Goal: Information Seeking & Learning: Learn about a topic

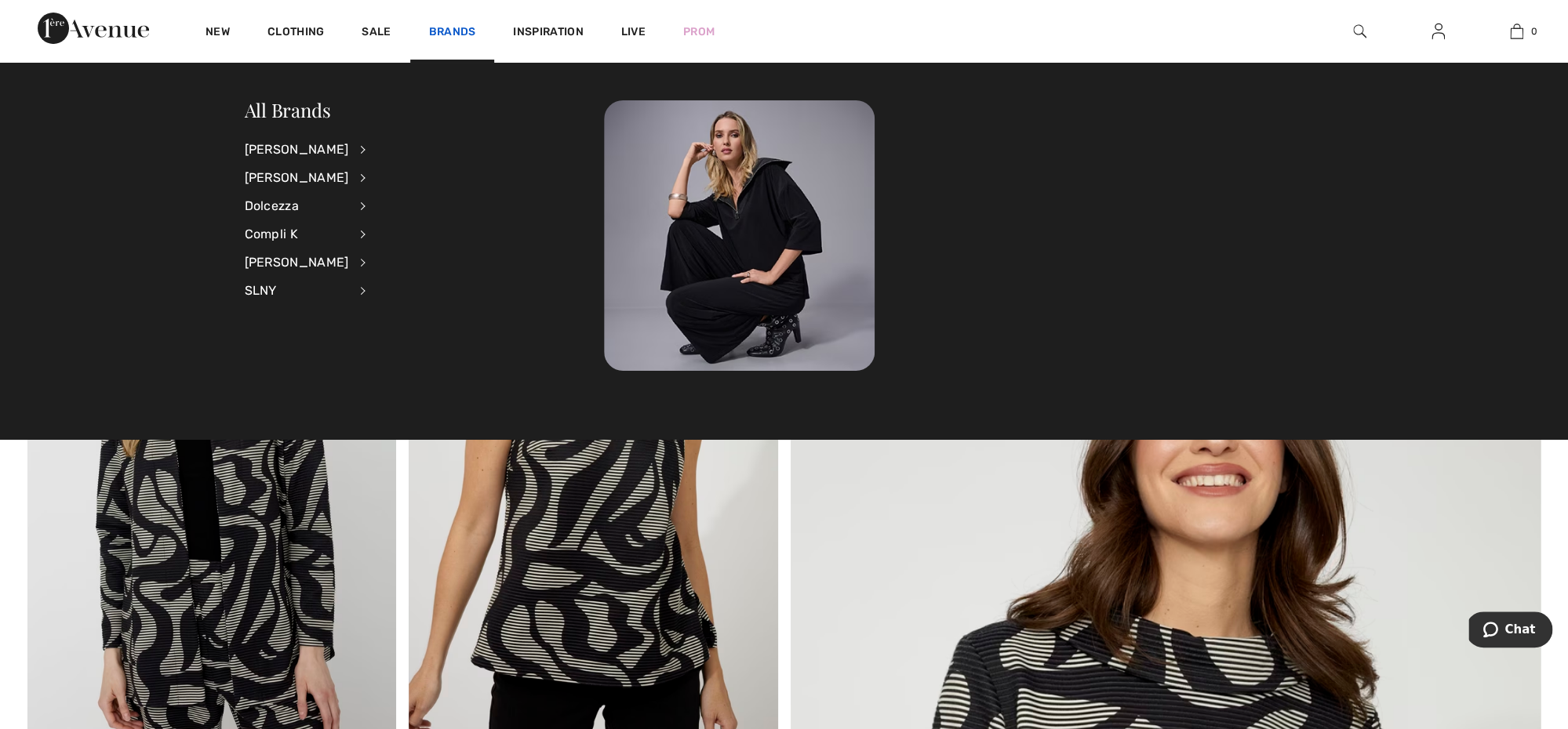
click at [449, 35] on link "Brands" at bounding box center [452, 33] width 47 height 17
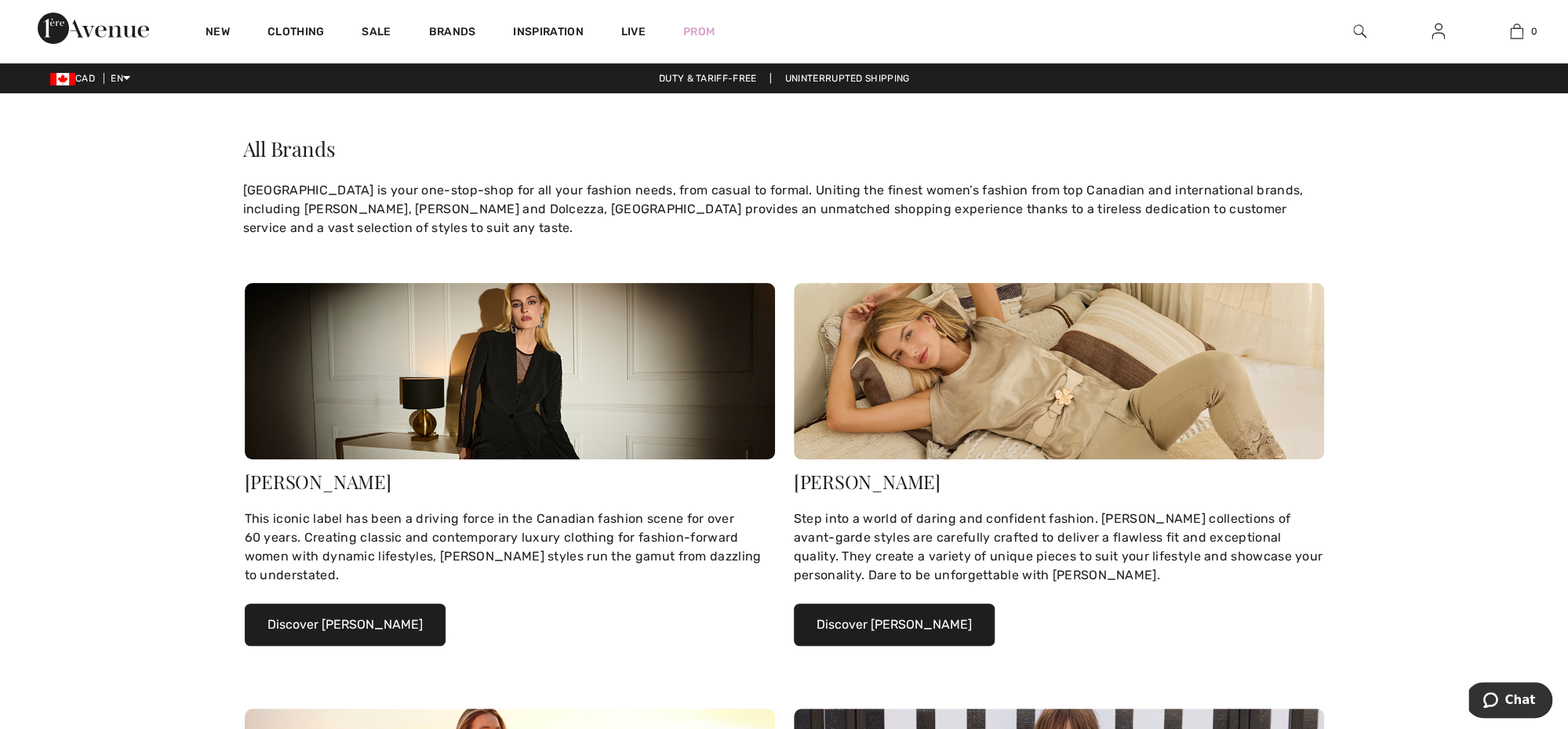
click at [449, 35] on link "Brands" at bounding box center [452, 33] width 47 height 17
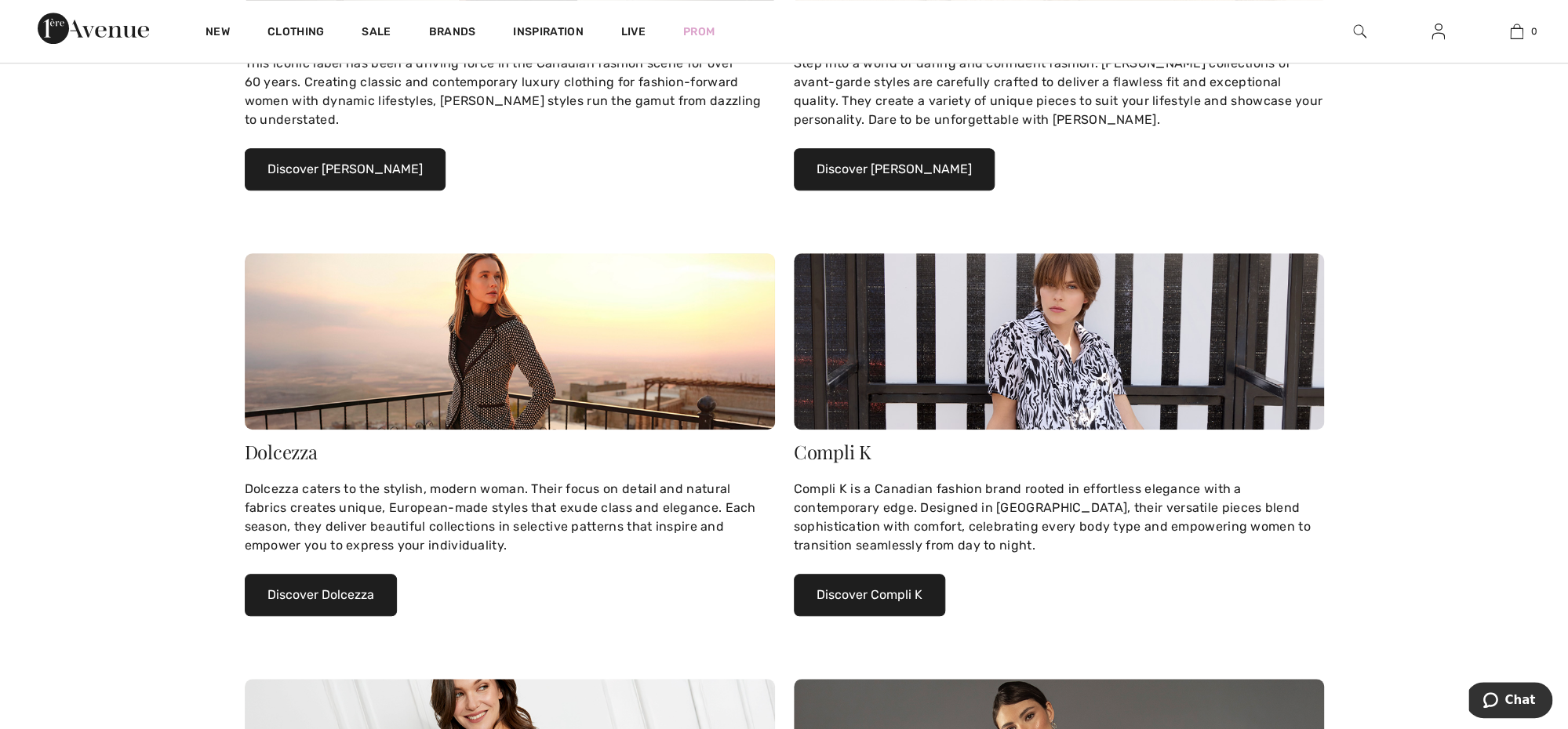
scroll to position [476, 0]
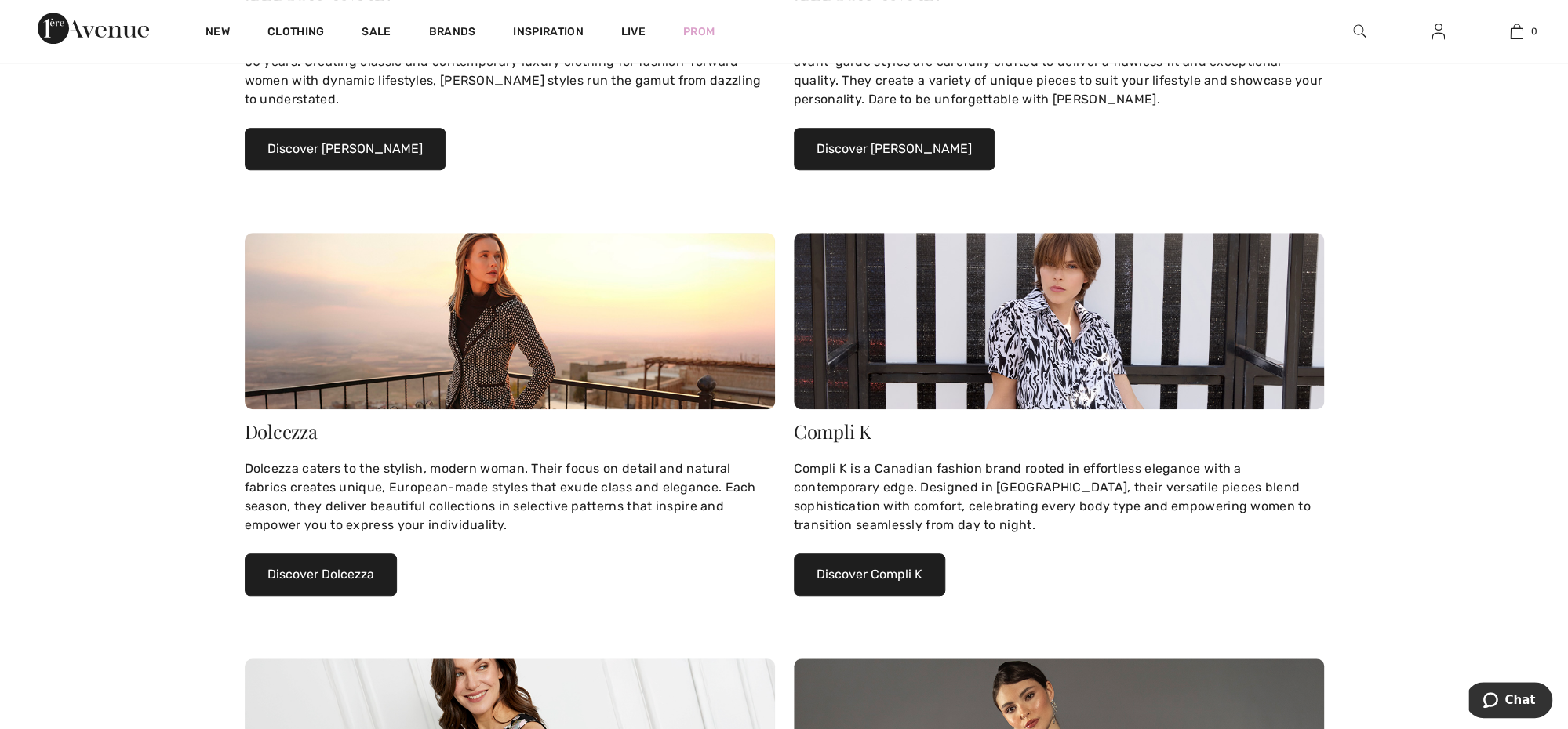
click at [300, 579] on button "Discover Dolcezza" at bounding box center [321, 574] width 152 height 42
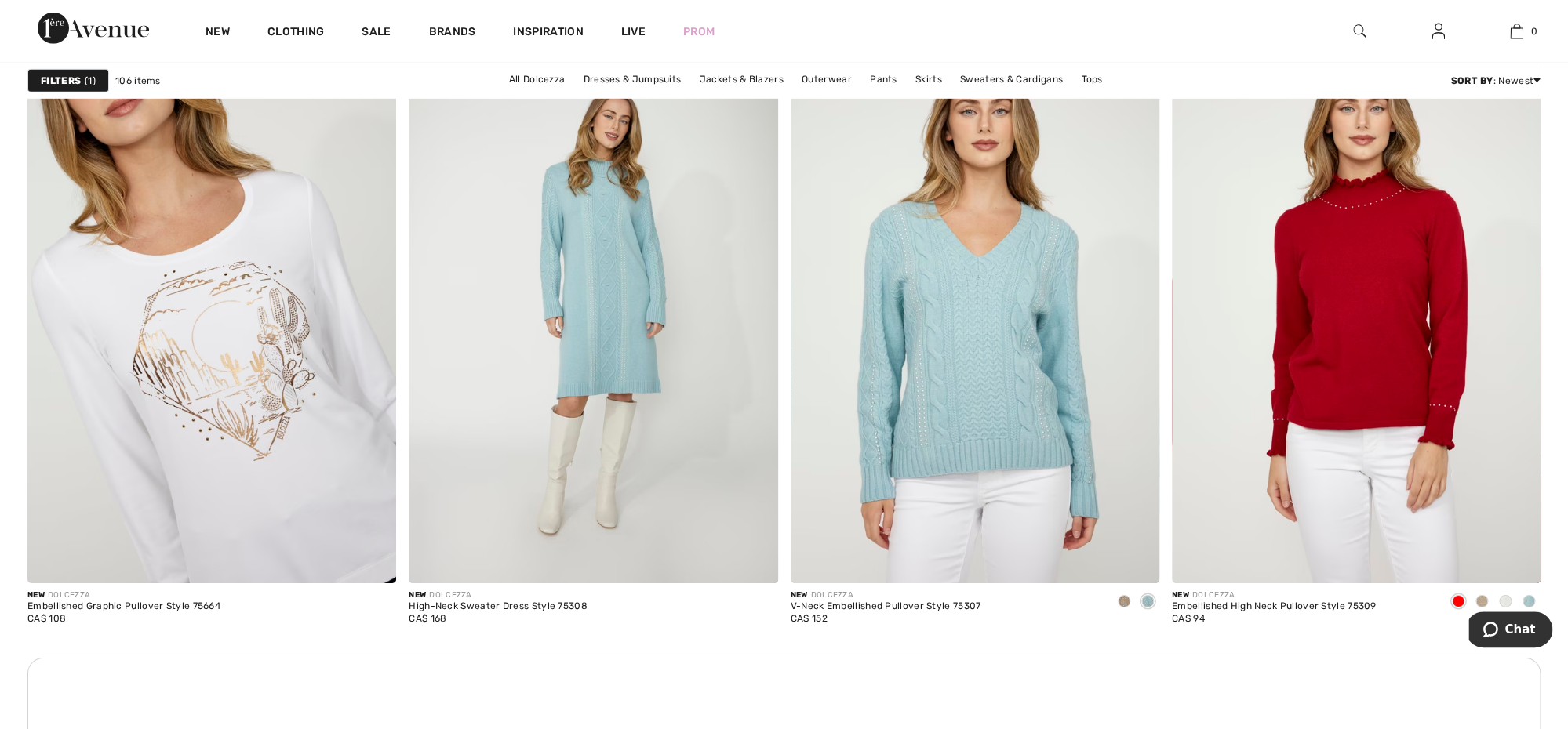
scroll to position [2552, 0]
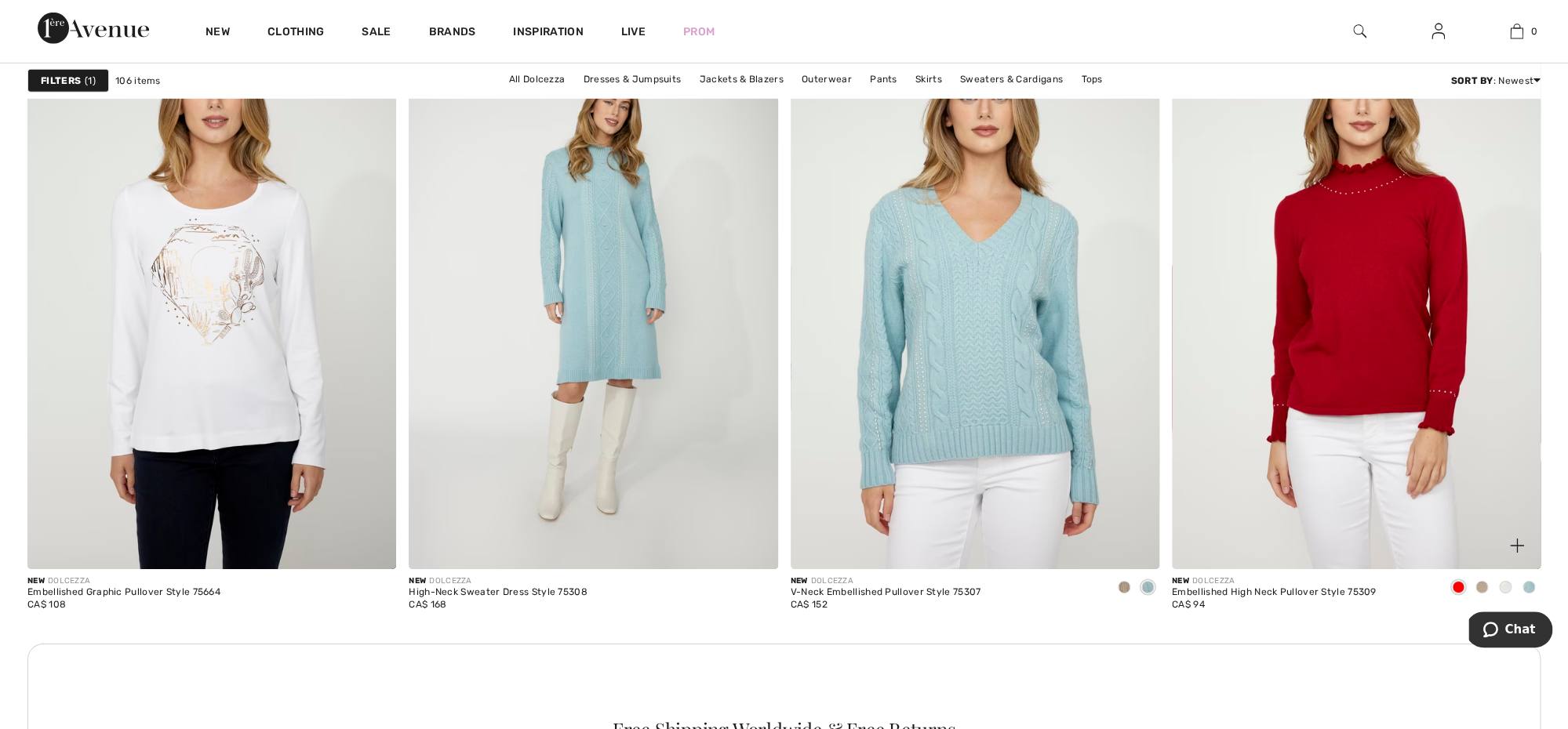
drag, startPoint x: 1483, startPoint y: 589, endPoint x: 1525, endPoint y: 551, distance: 56.6
click at [1481, 583] on span at bounding box center [1481, 588] width 12 height 12
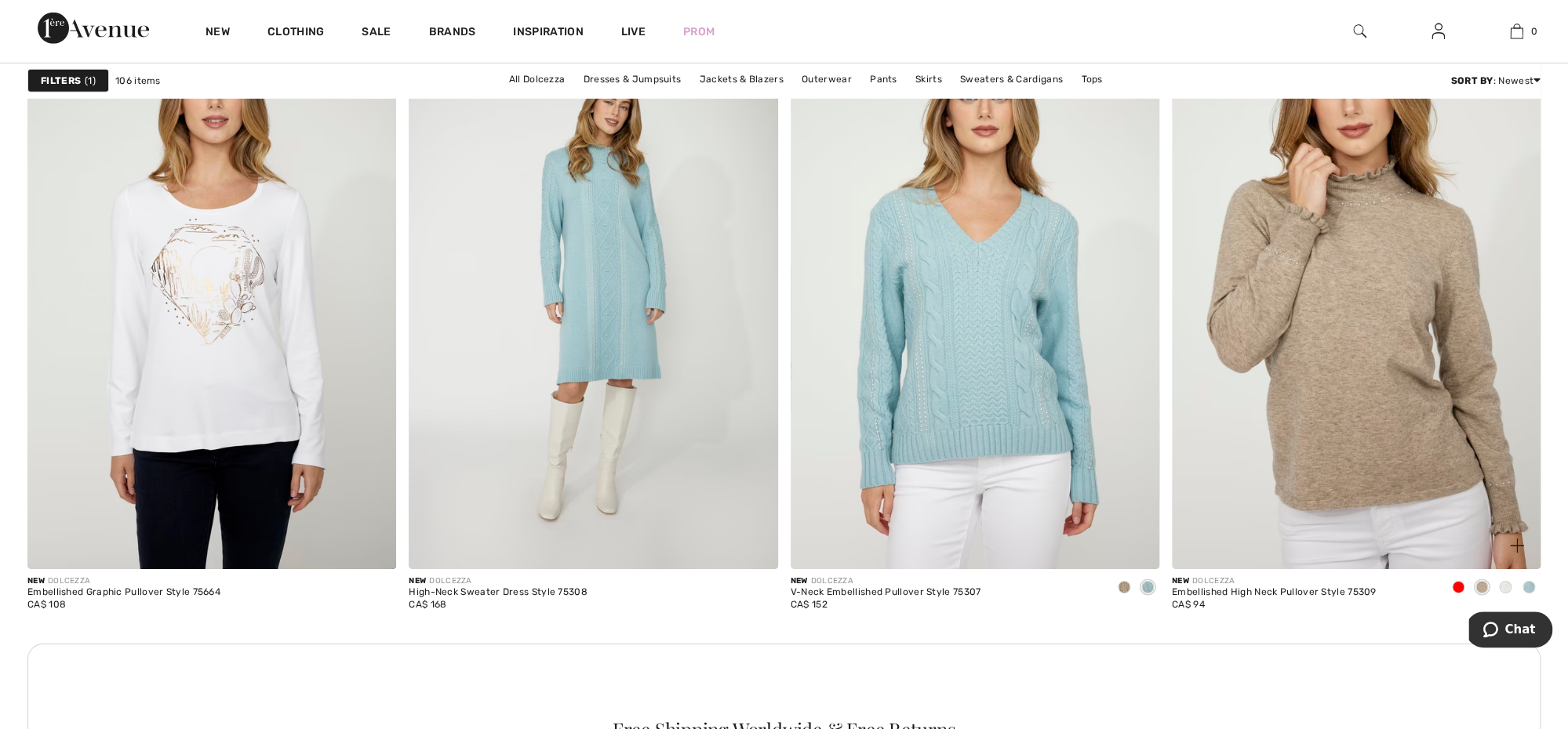
click at [1507, 585] on span at bounding box center [1505, 588] width 12 height 12
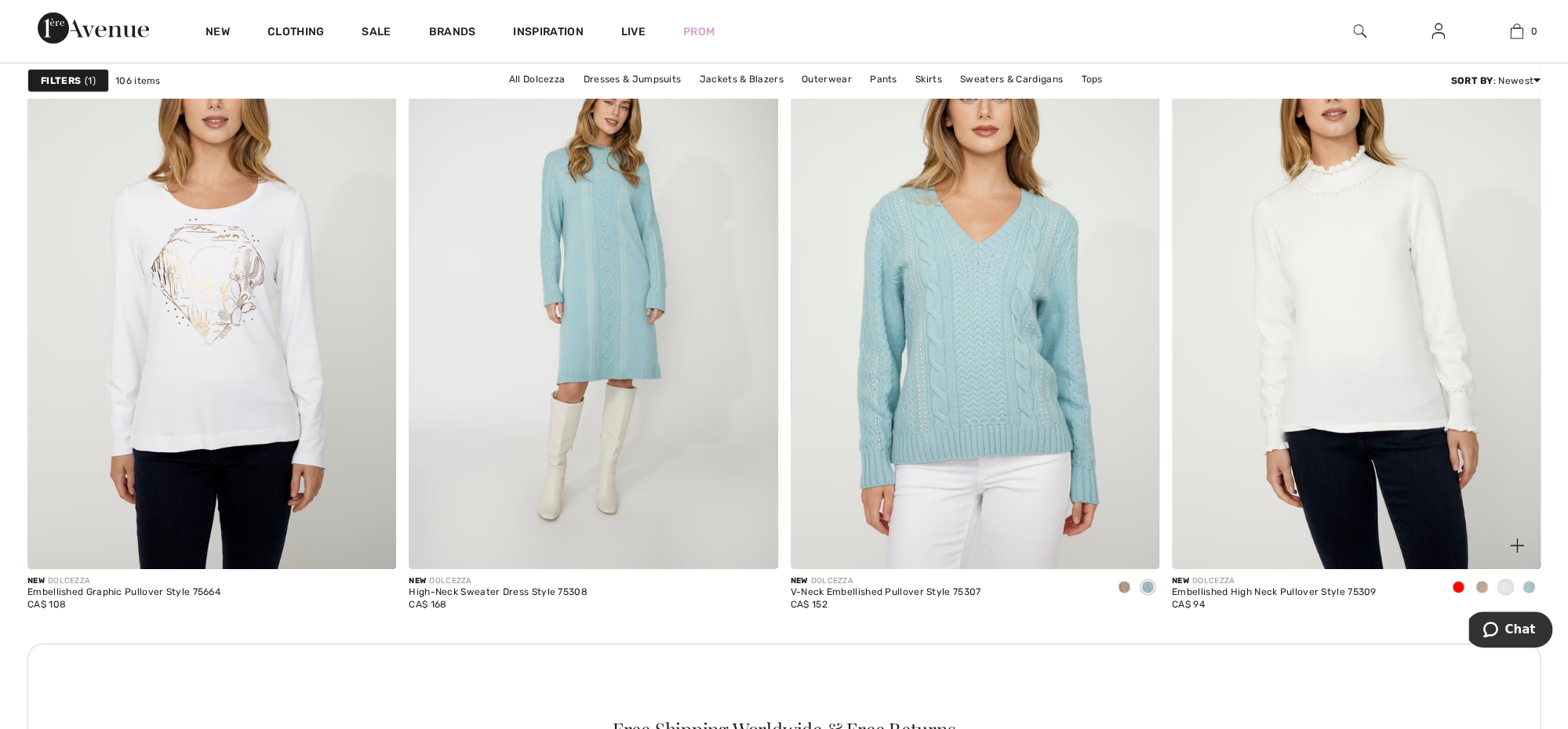
click at [1527, 585] on span at bounding box center [1528, 588] width 12 height 12
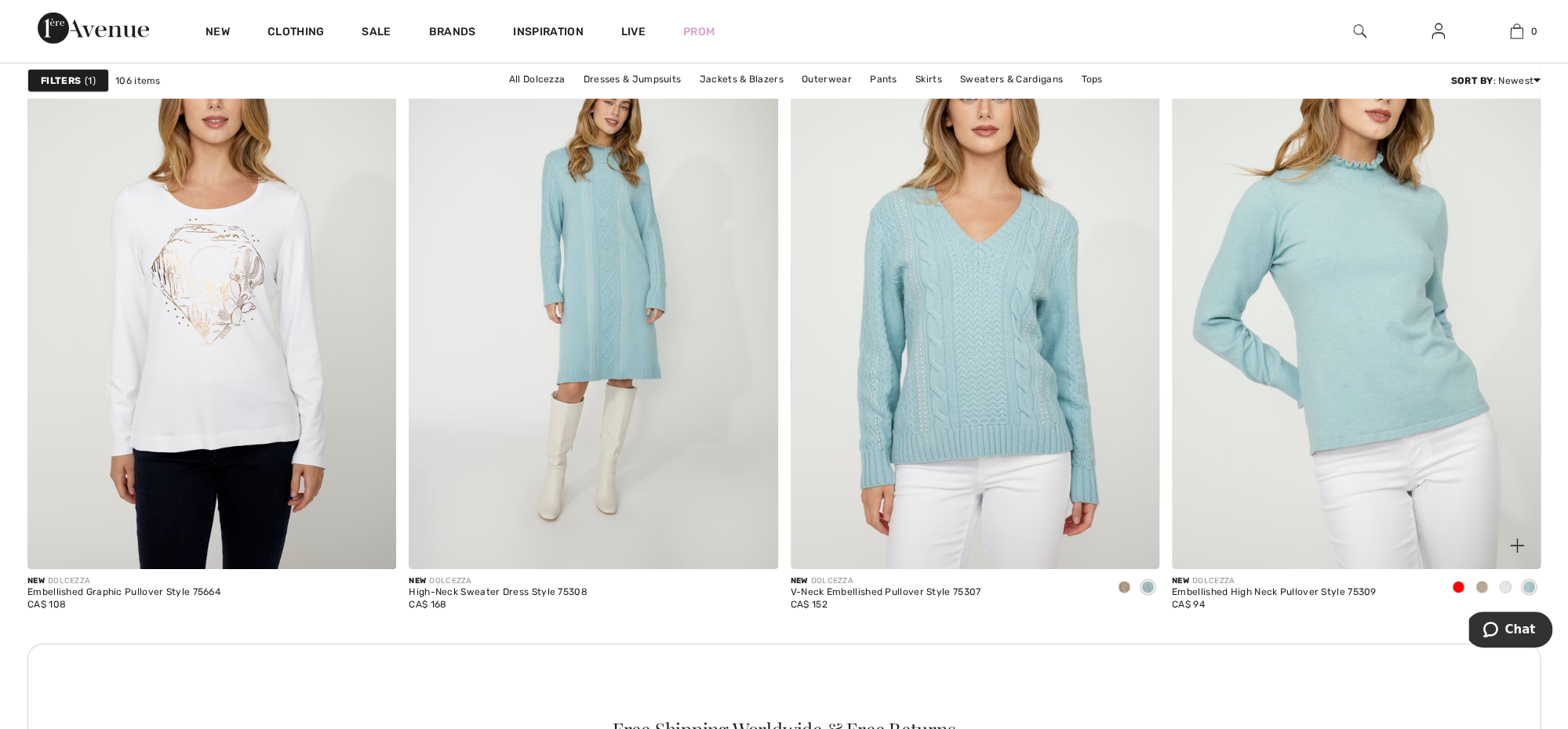
click at [1460, 588] on span at bounding box center [1458, 588] width 12 height 12
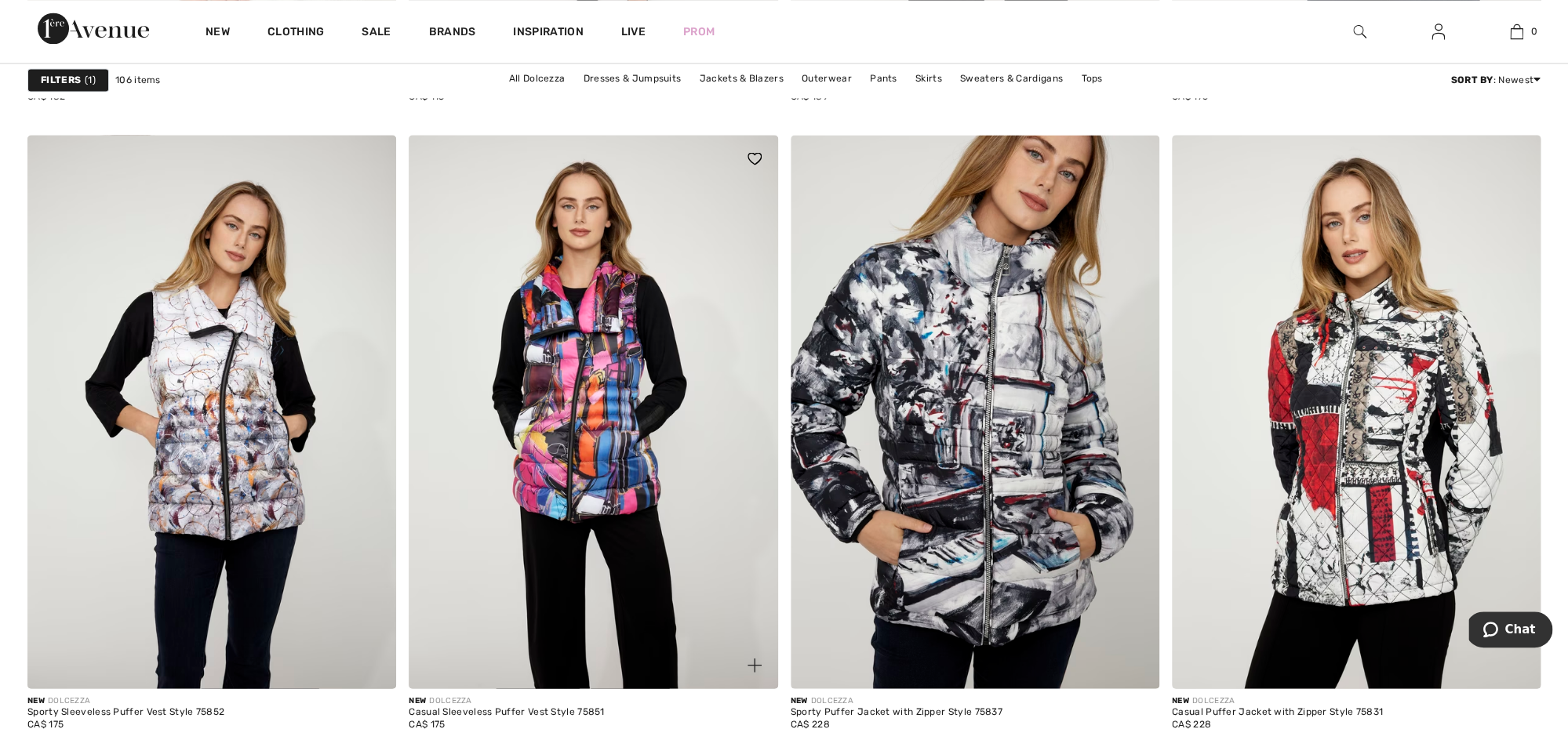
scroll to position [4504, 0]
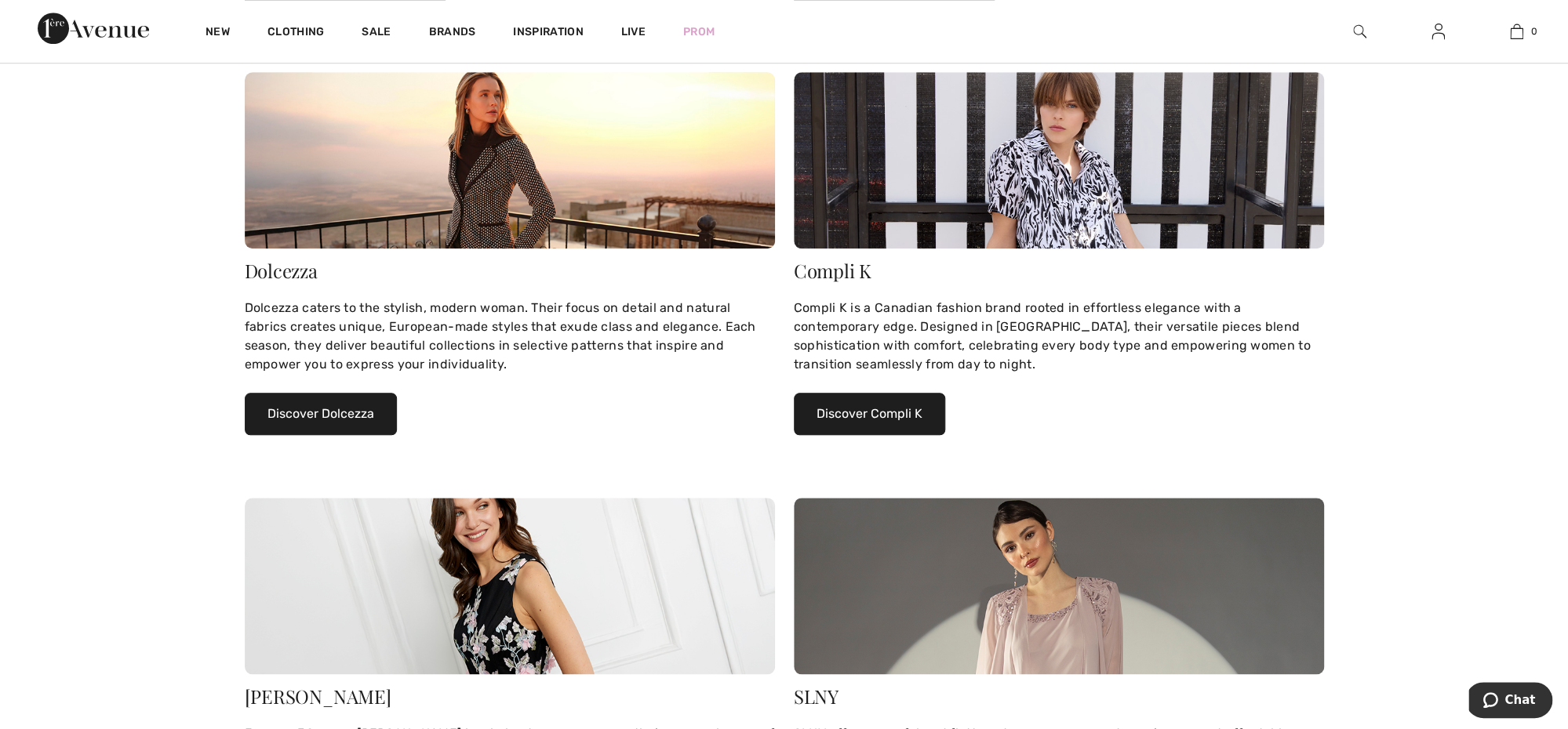
scroll to position [639, 0]
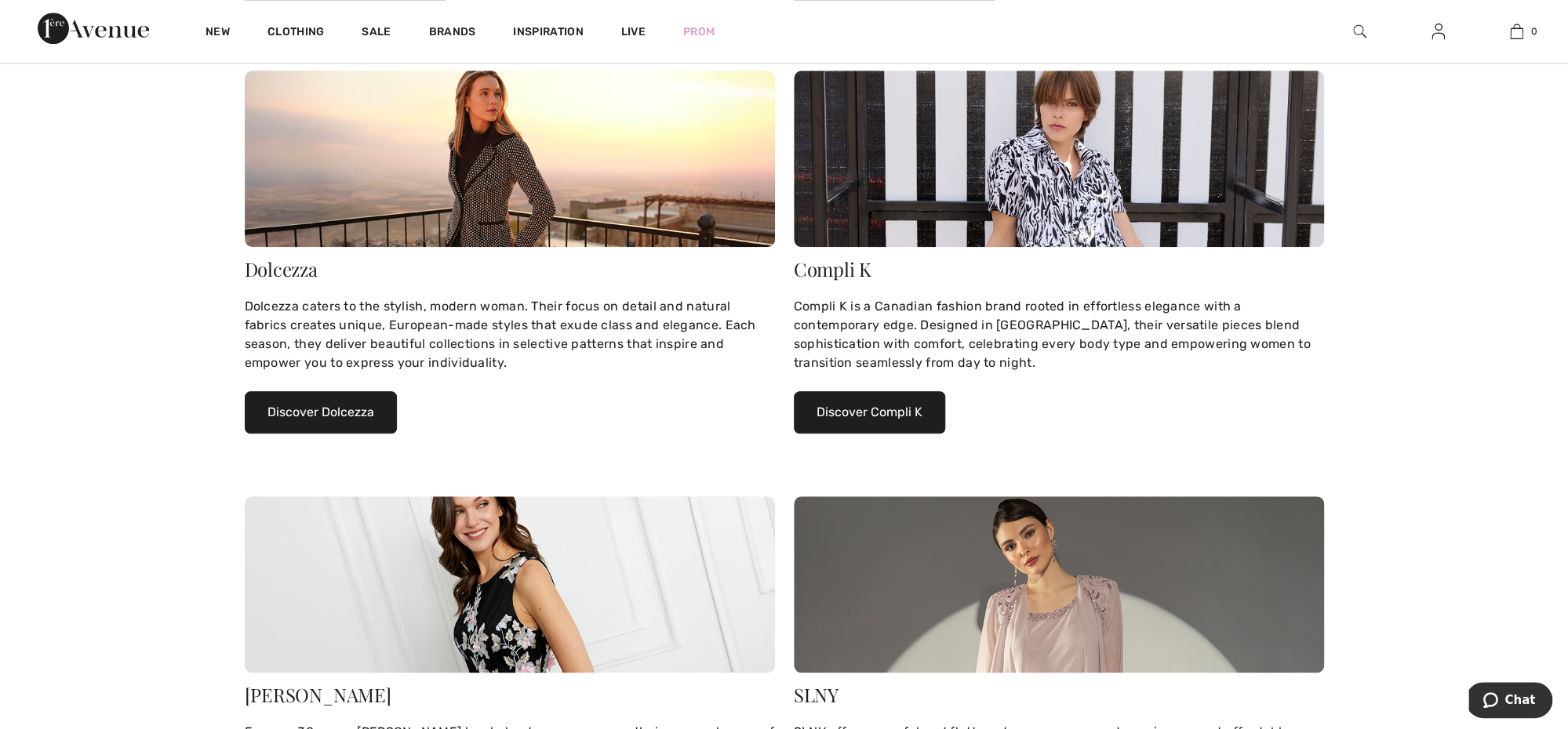
click at [823, 410] on button "Discover Compli K" at bounding box center [869, 412] width 151 height 42
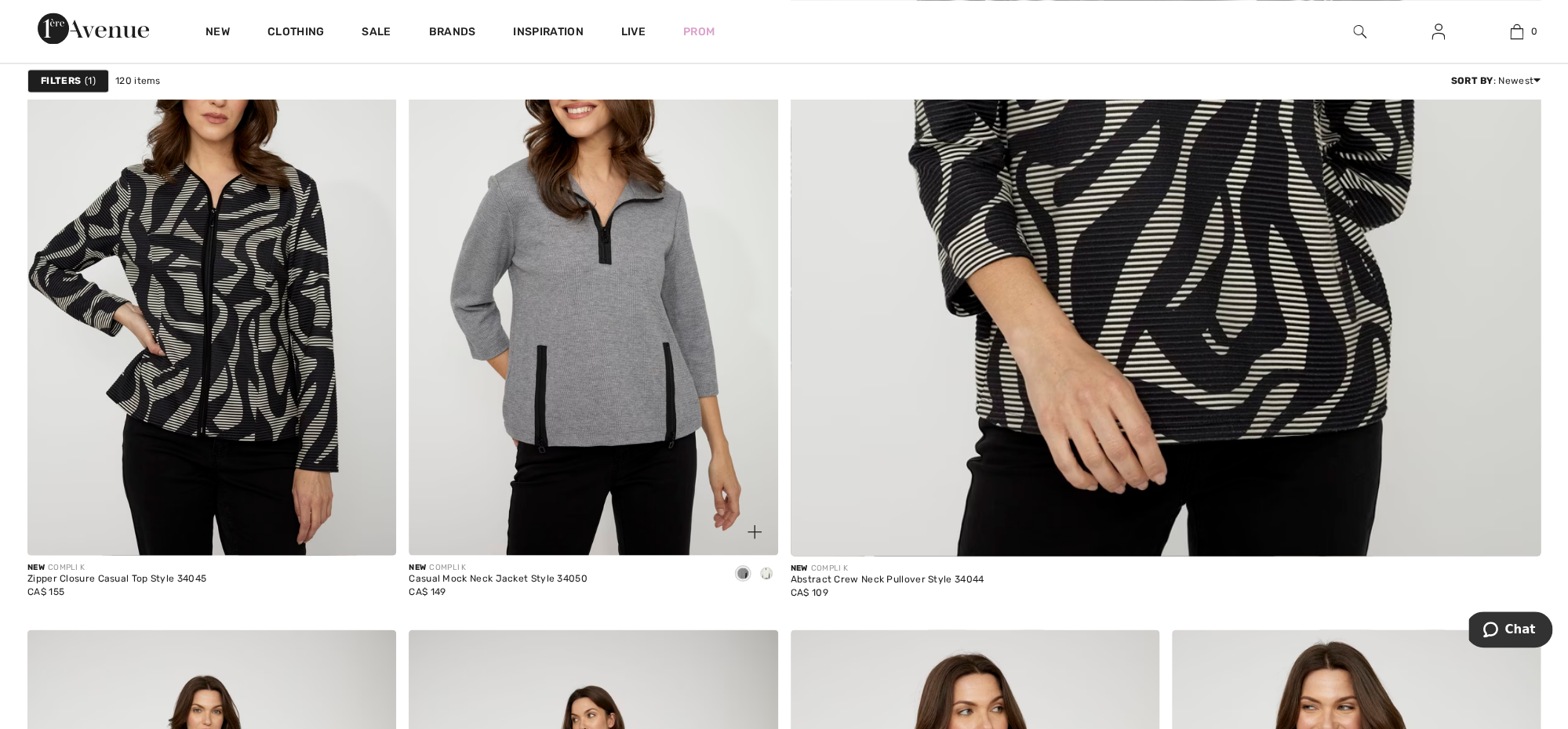
scroll to position [1337, 0]
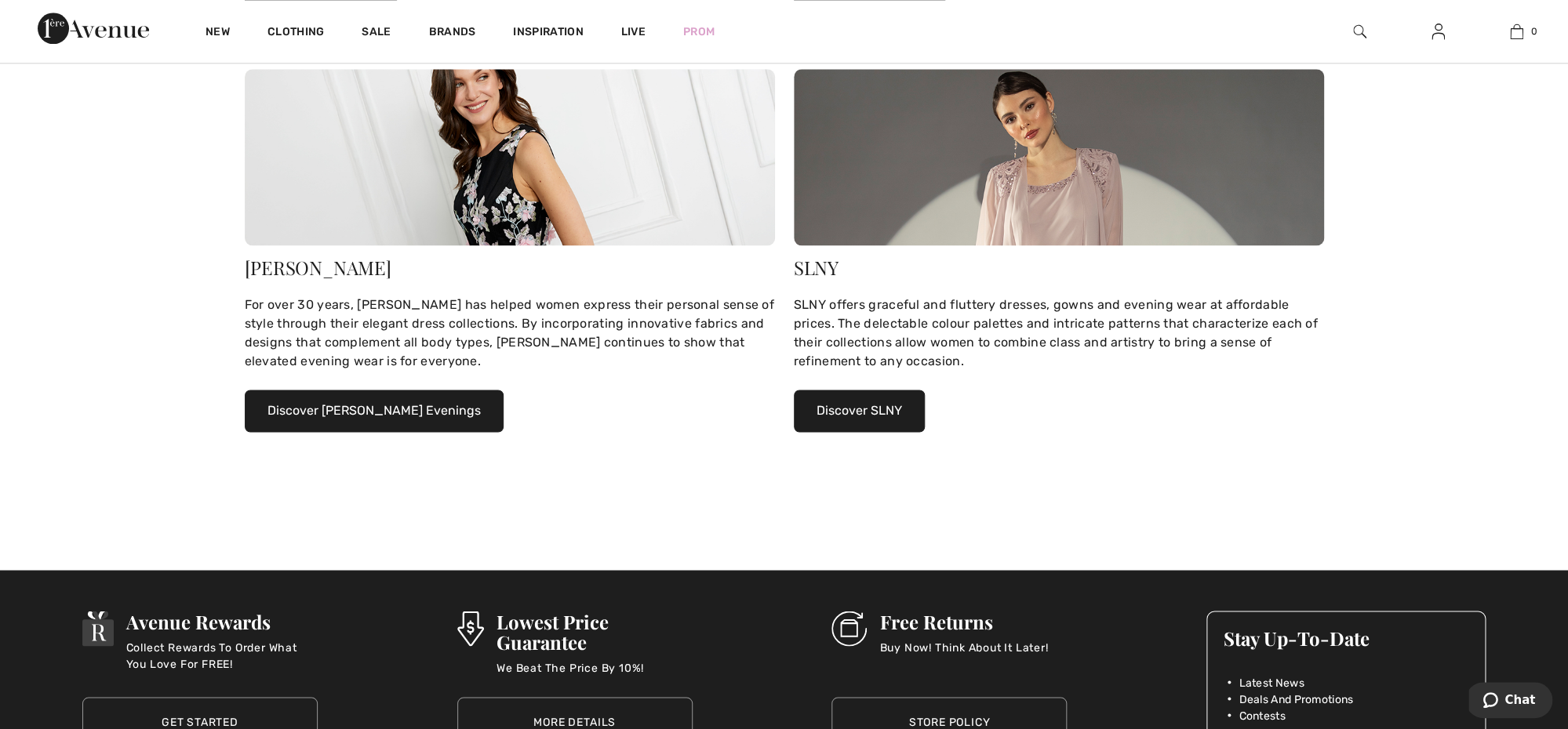
scroll to position [1069, 0]
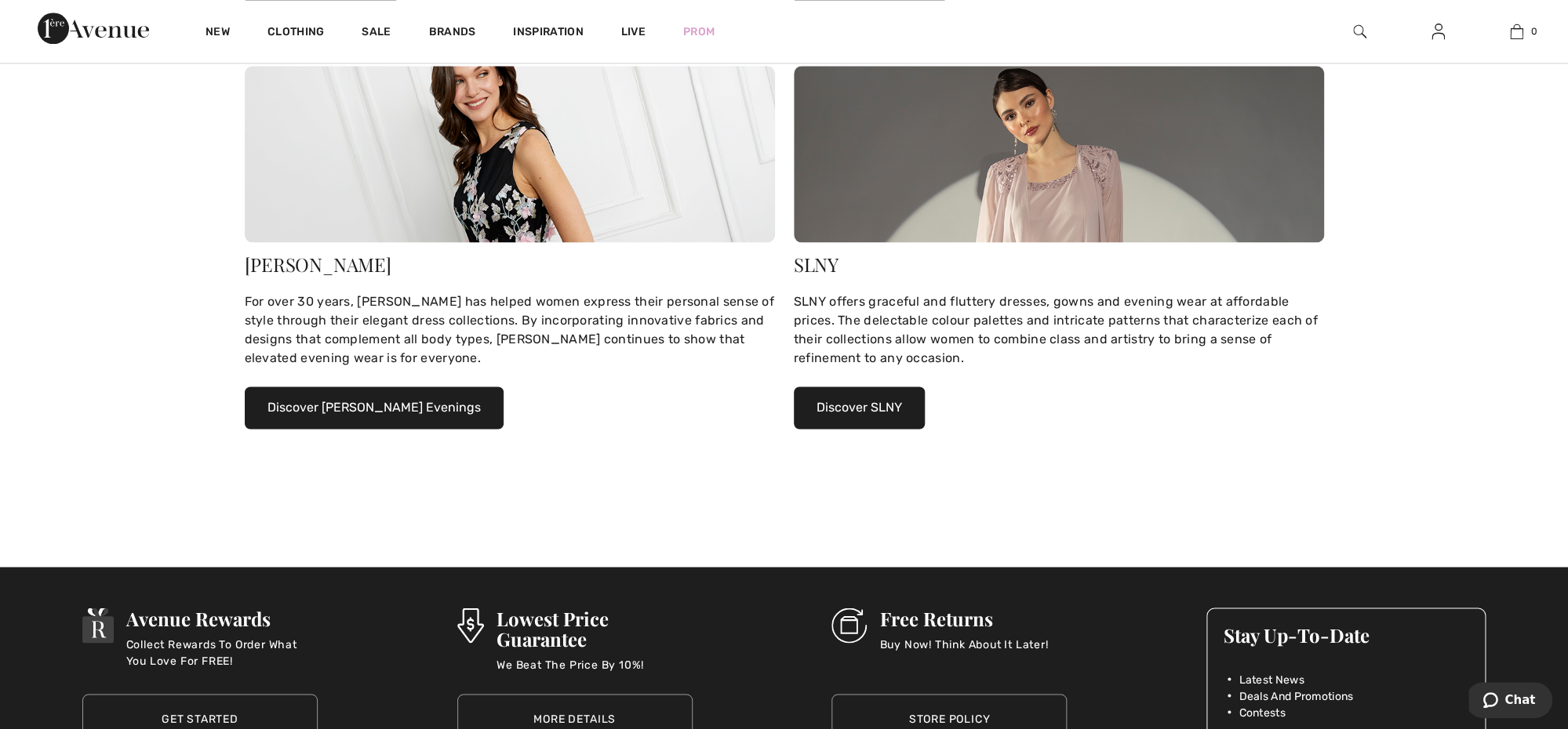
click at [335, 403] on button "Discover Alex Evenings" at bounding box center [374, 408] width 259 height 42
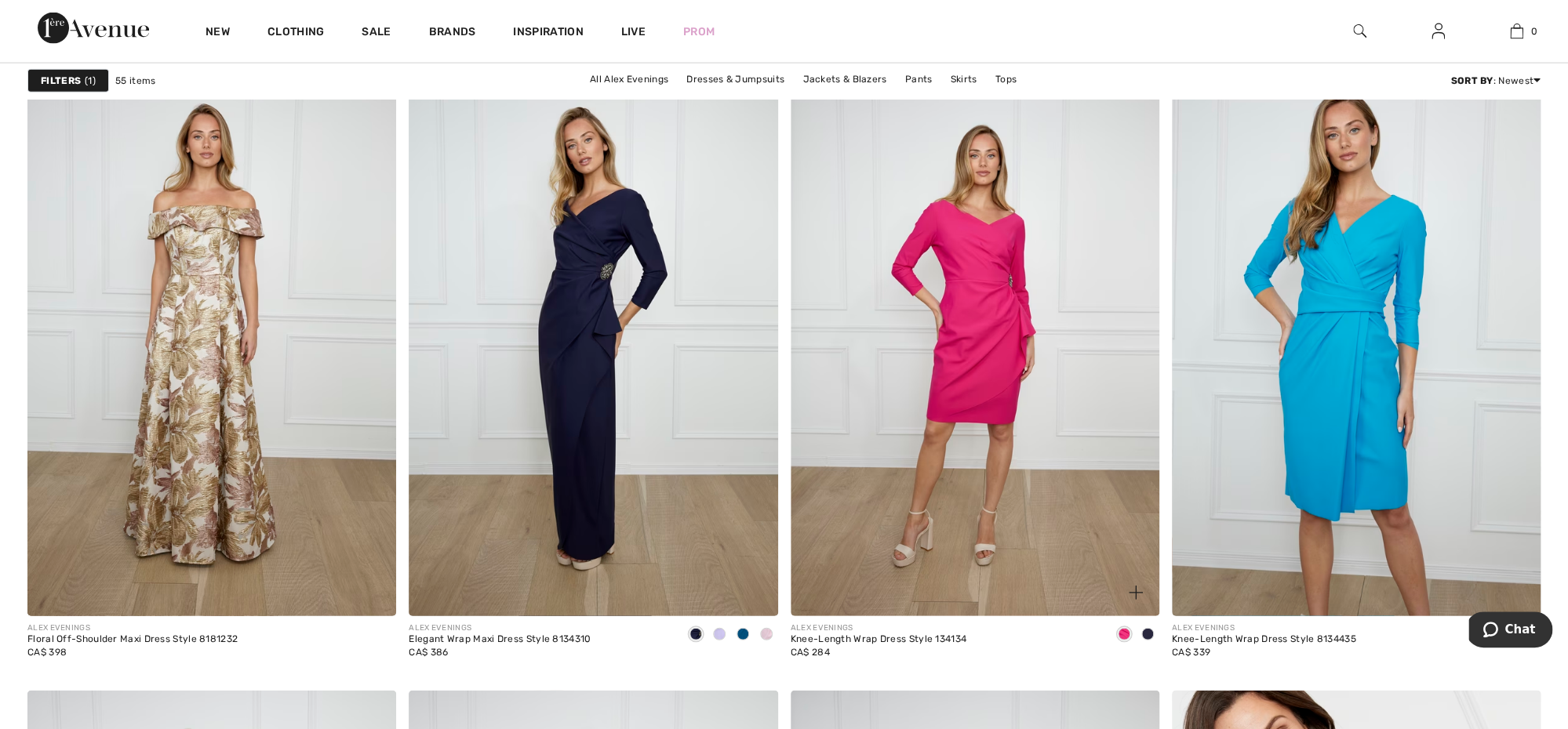
scroll to position [1896, 0]
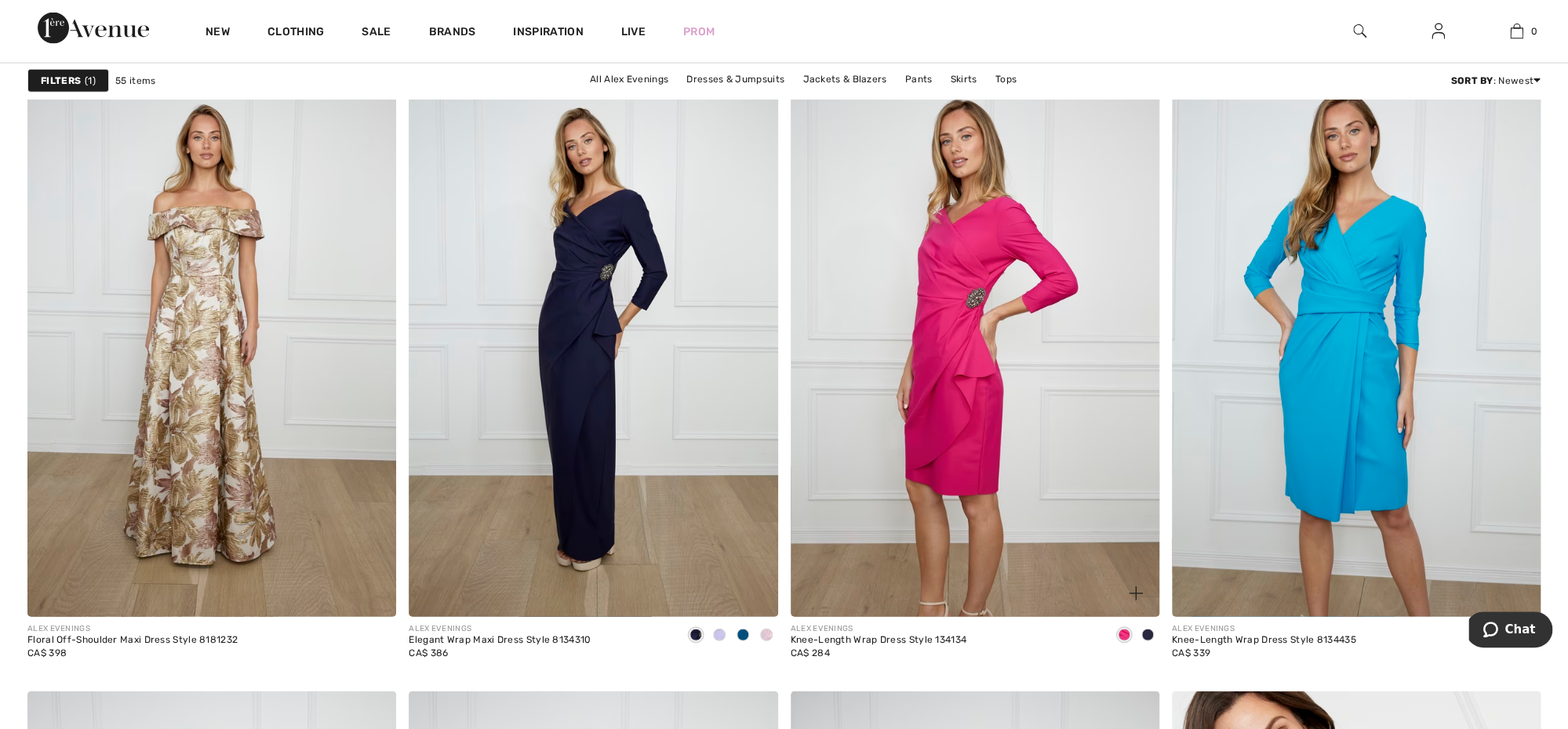
click at [1145, 635] on span at bounding box center [1147, 635] width 12 height 12
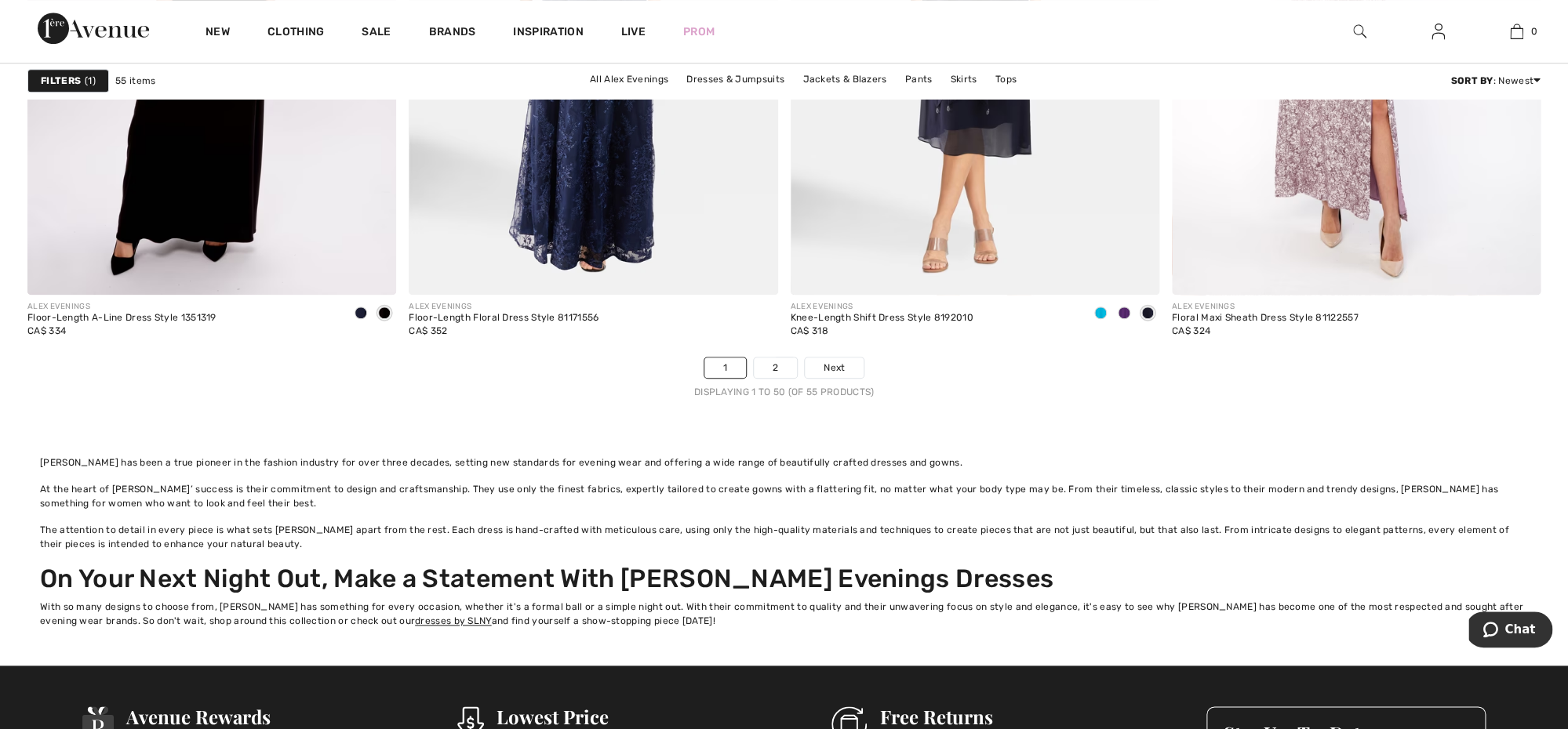
scroll to position [9893, 0]
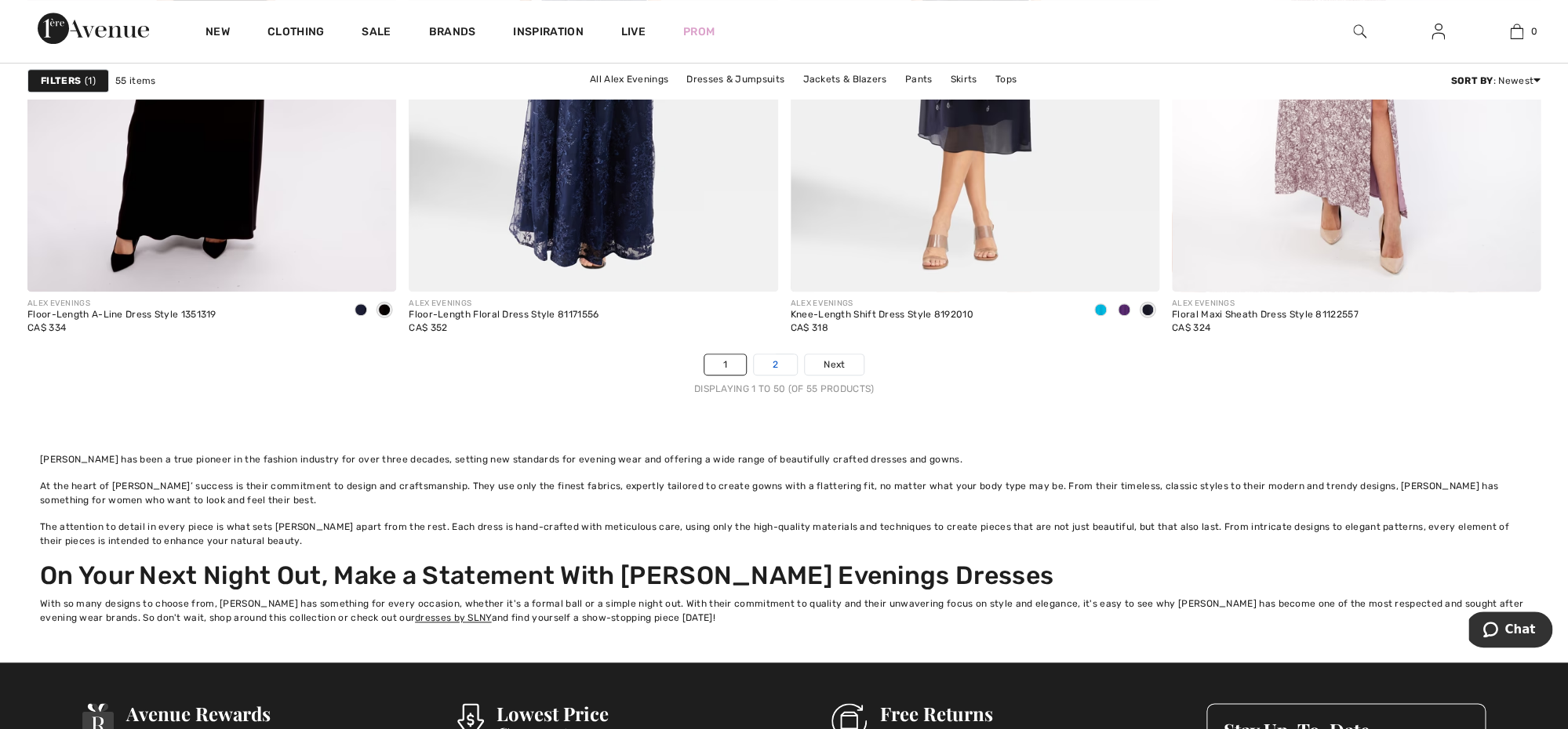
click at [780, 355] on link "2" at bounding box center [775, 364] width 43 height 20
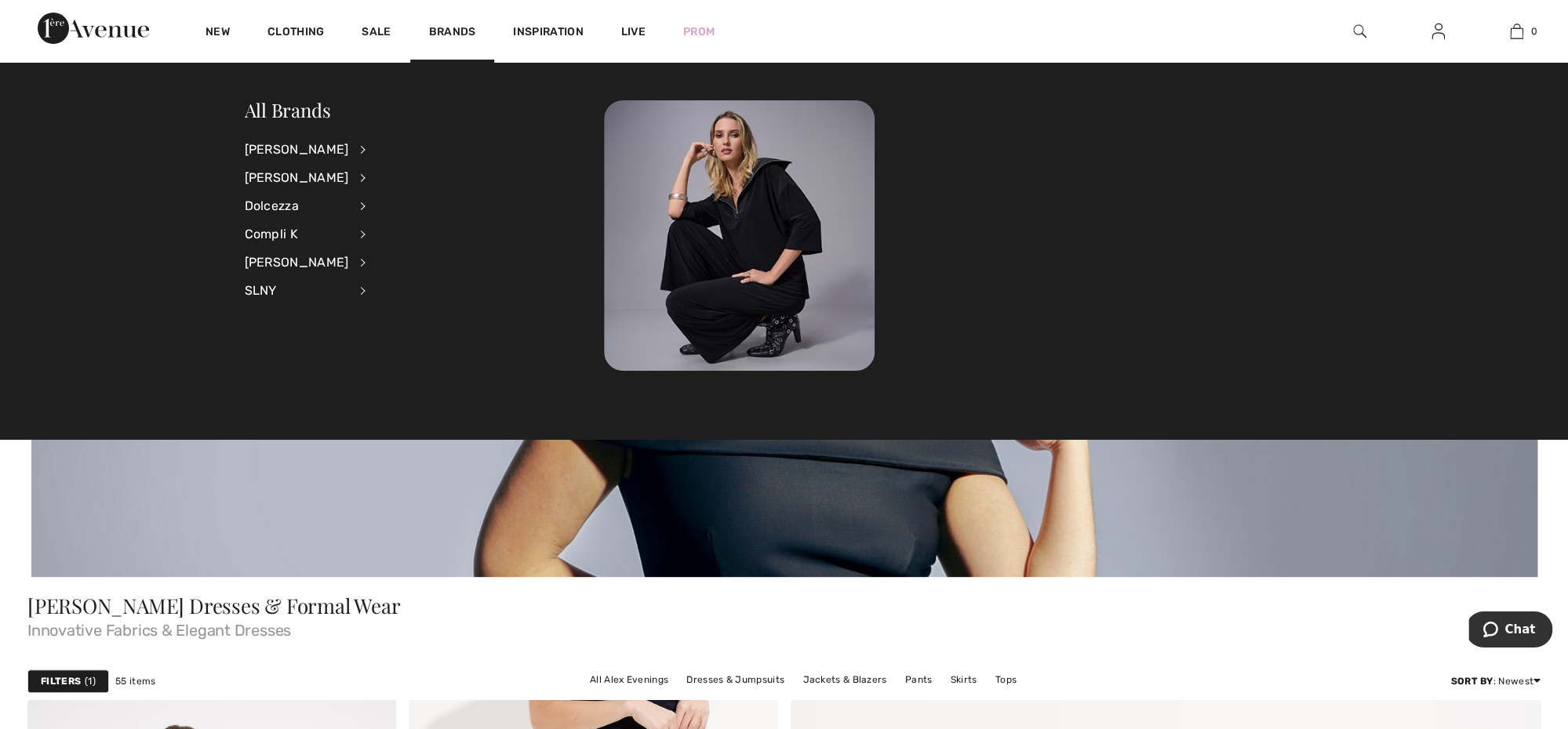
click at [352, 292] on li "SLNY View All Dresses & Jumpsuits" at bounding box center [316, 291] width 142 height 28
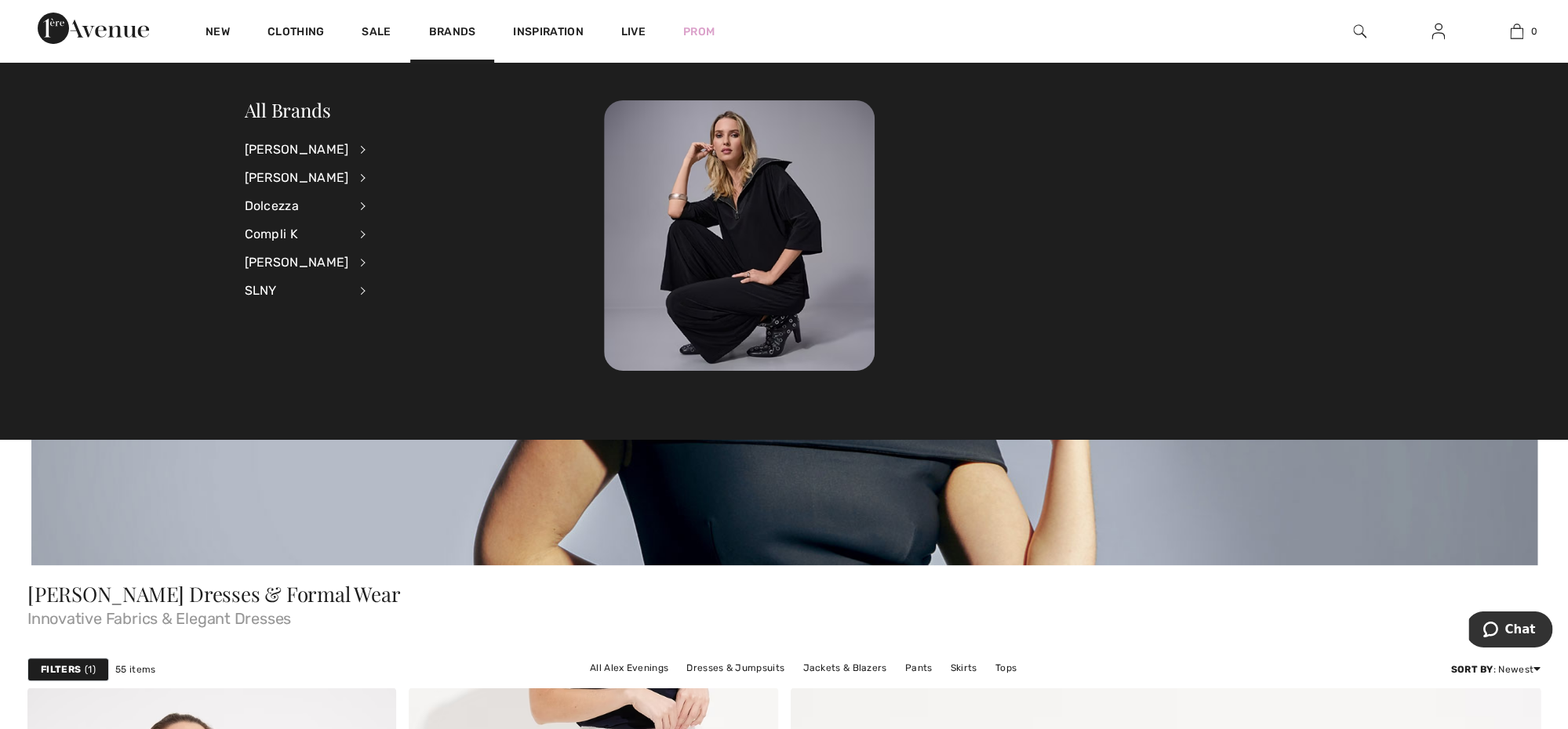
scroll to position [18, 0]
click at [275, 291] on div "SLNY" at bounding box center [297, 291] width 105 height 28
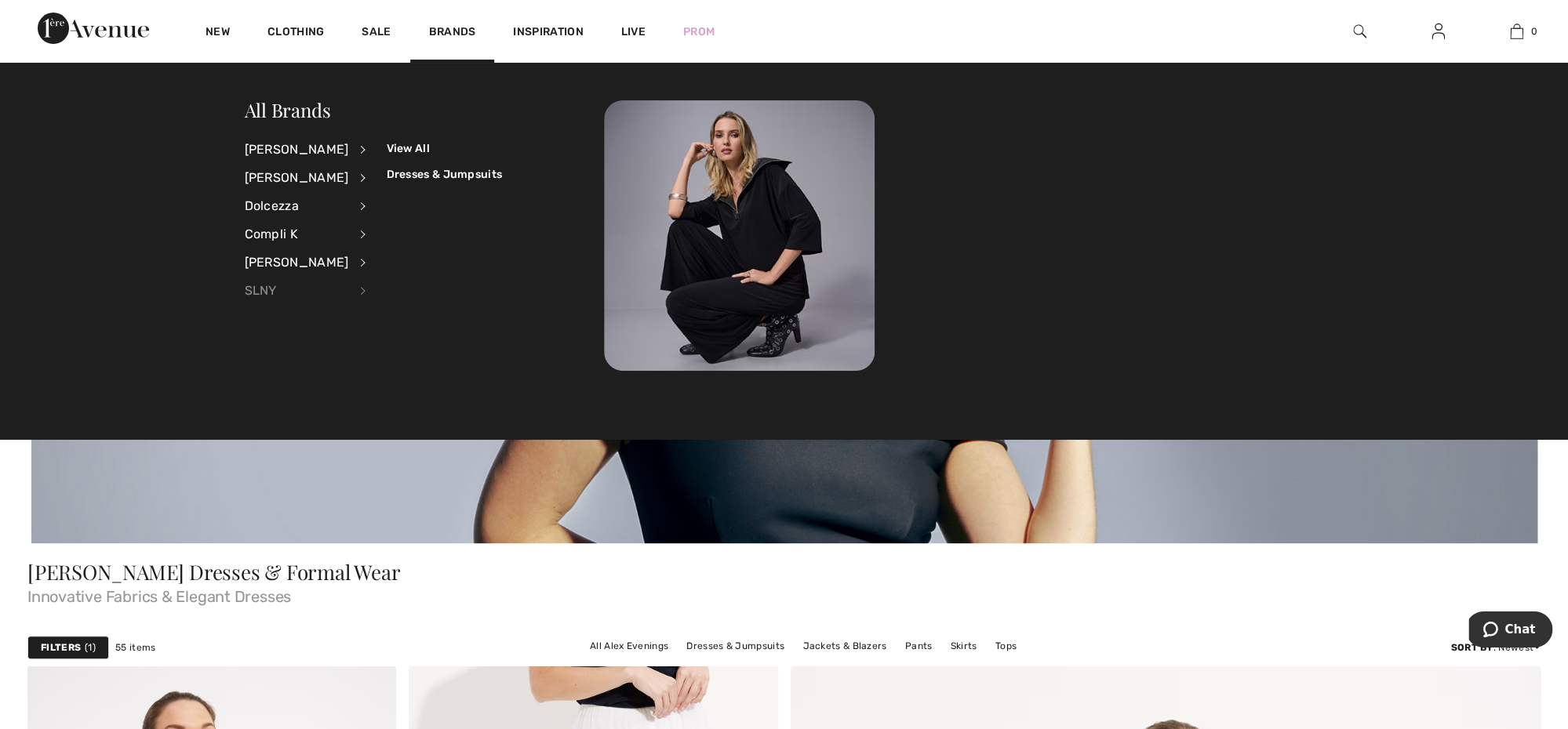
scroll to position [40, 0]
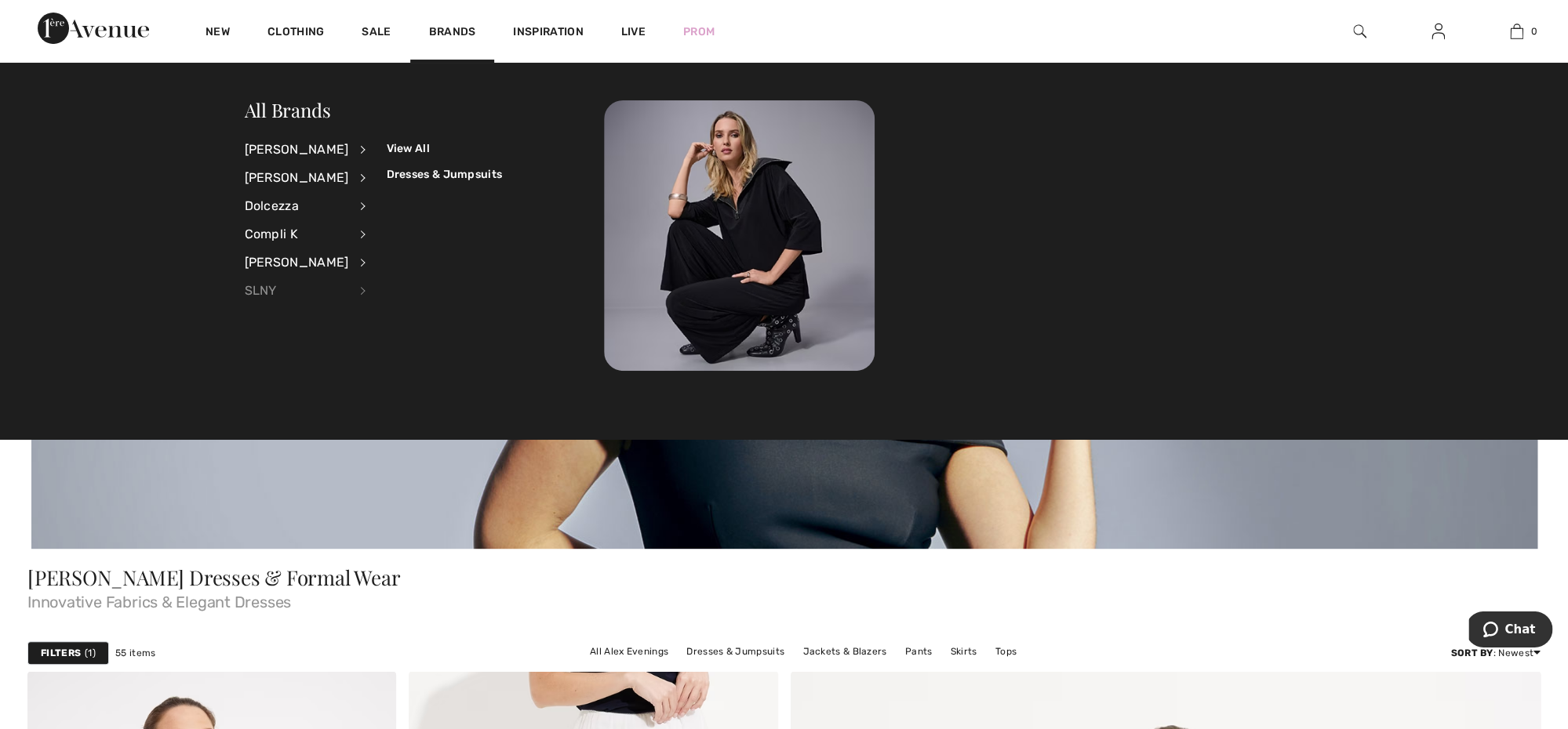
click at [275, 291] on div "SLNY" at bounding box center [297, 291] width 105 height 28
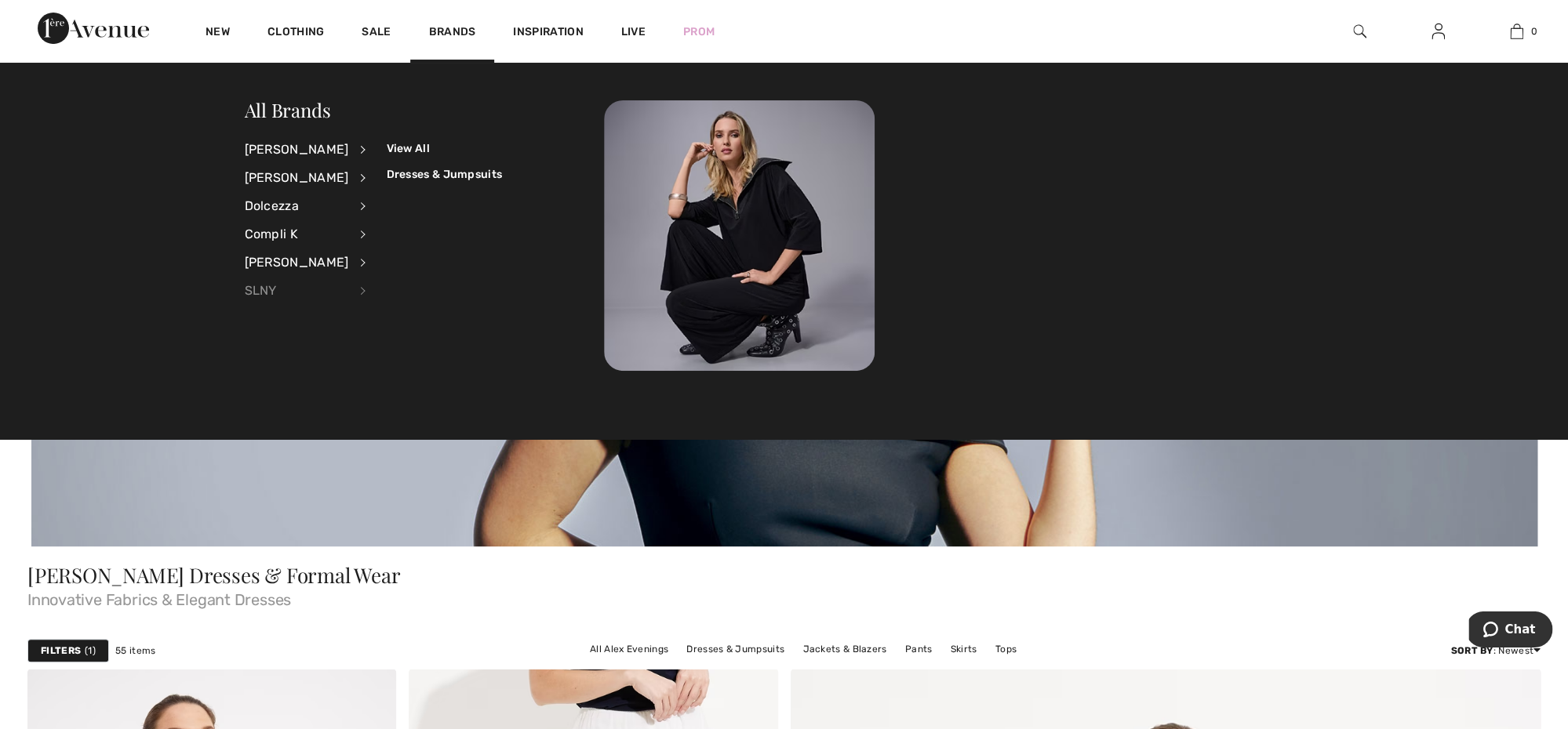
scroll to position [42, 0]
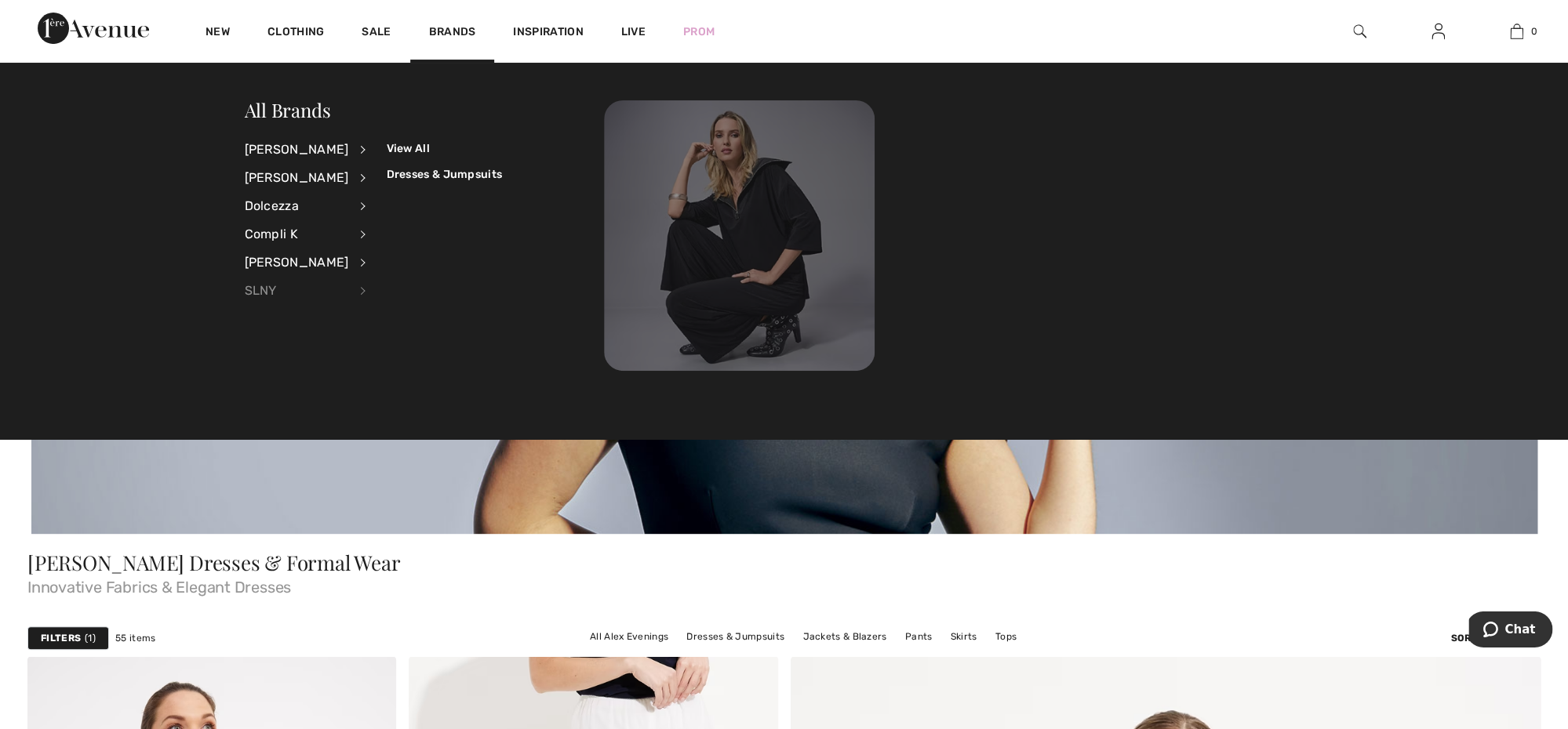
click at [647, 293] on img at bounding box center [739, 235] width 271 height 271
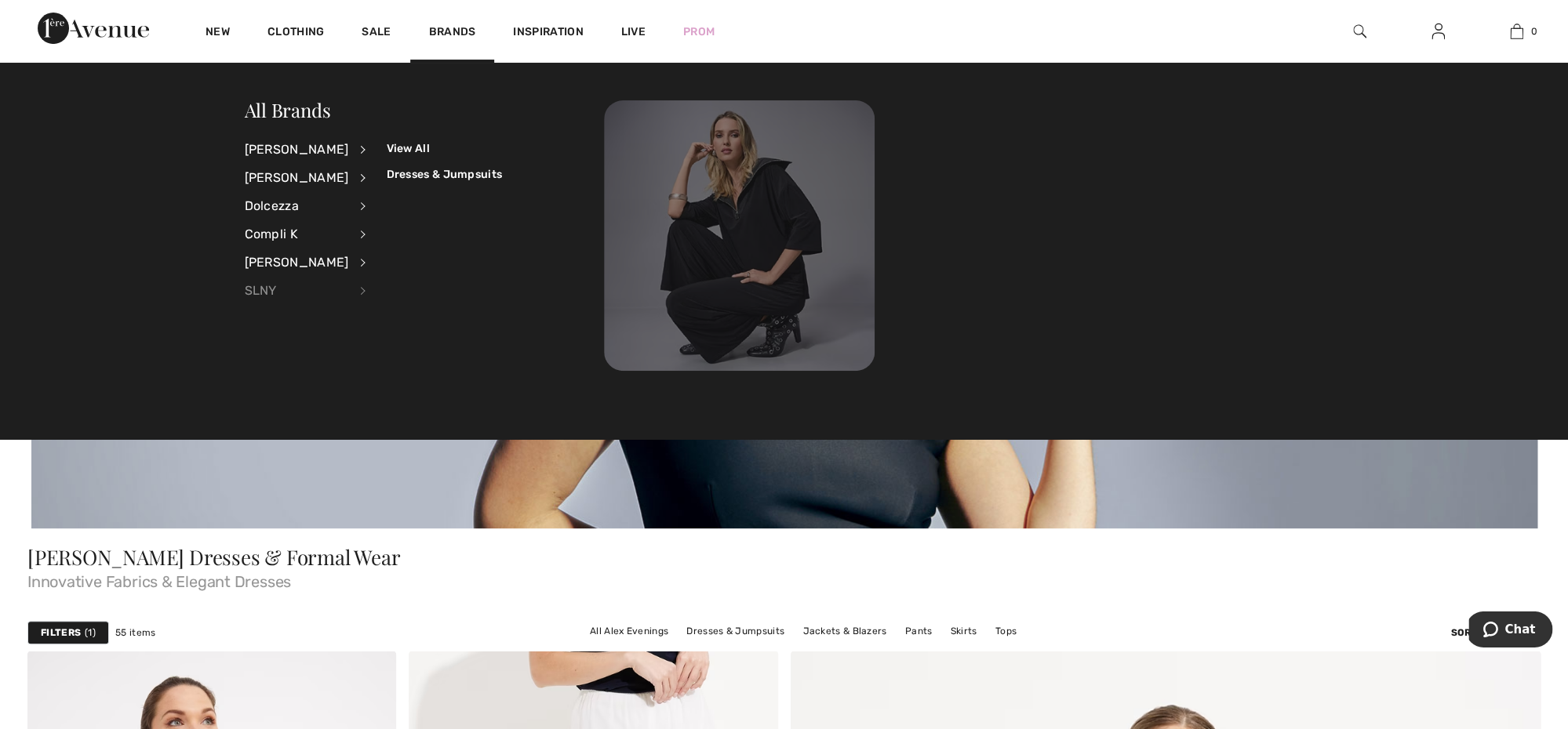
scroll to position [57, 0]
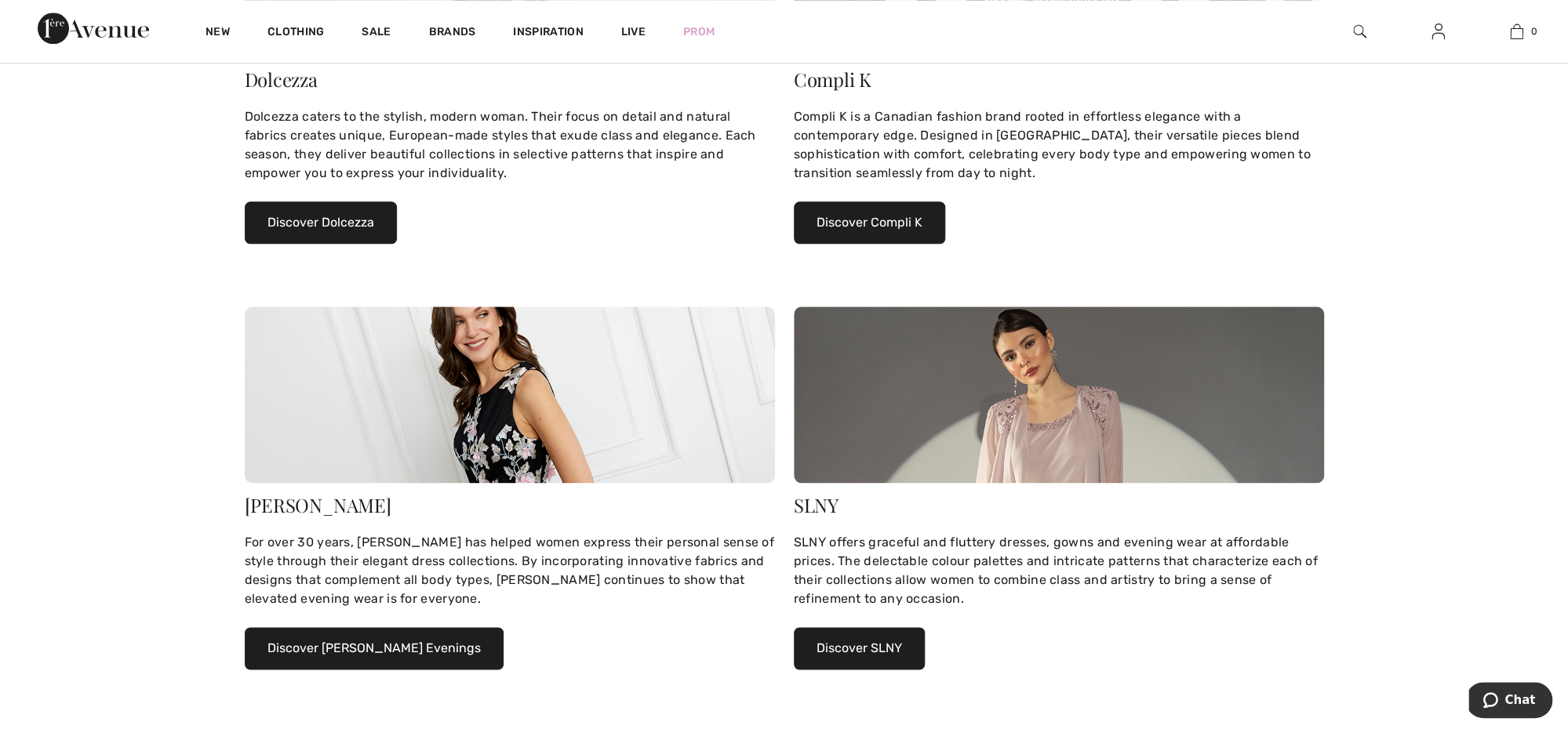
scroll to position [829, 0]
click at [851, 650] on button "Discover SLNY" at bounding box center [858, 647] width 131 height 42
